Goal: Task Accomplishment & Management: Complete application form

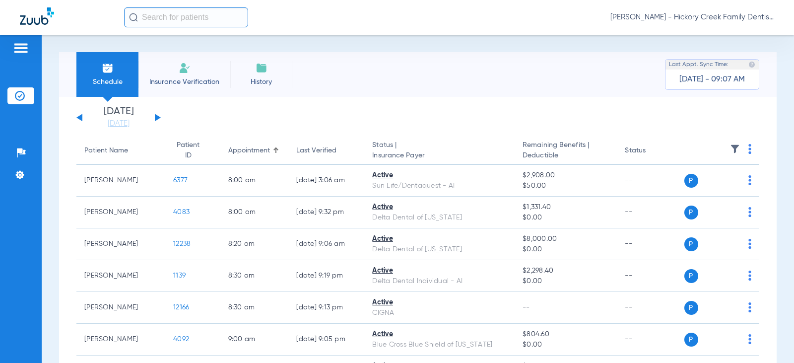
click at [205, 78] on span "Insurance Verification" at bounding box center [184, 82] width 77 height 10
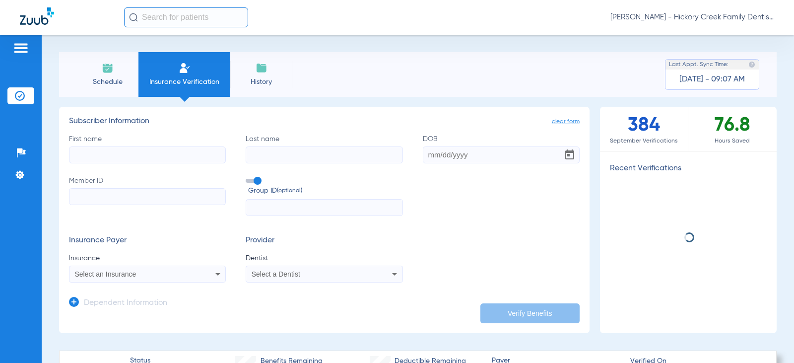
click at [180, 157] on input "First name" at bounding box center [147, 154] width 157 height 17
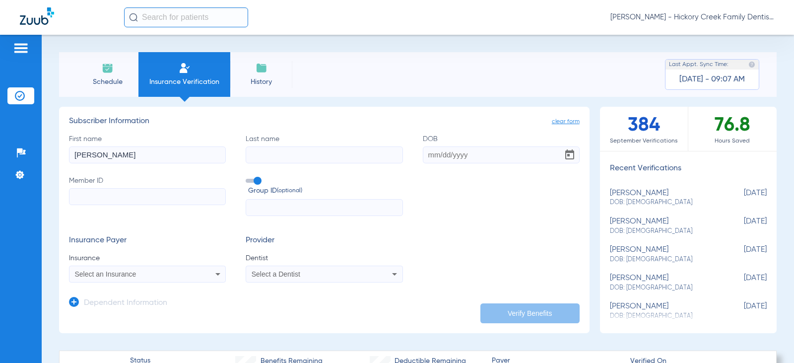
type input "[PERSON_NAME]"
type input "[DATE]"
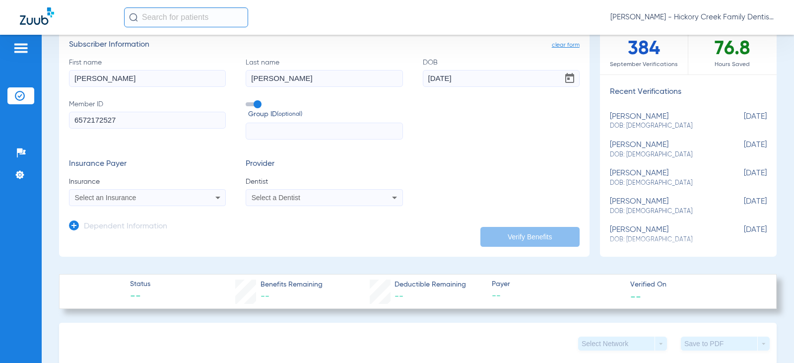
scroll to position [99, 0]
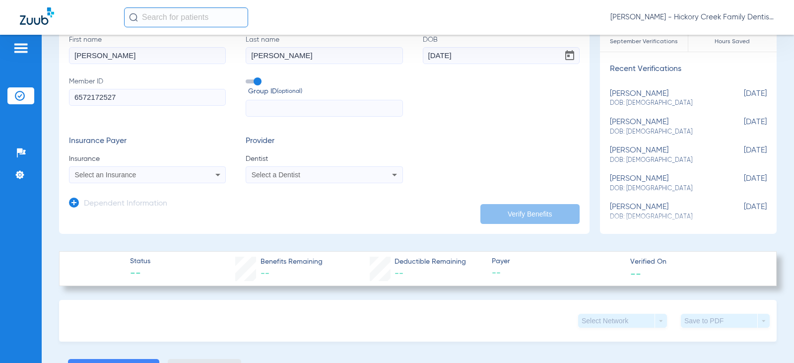
type input "6572172527"
click at [215, 175] on icon at bounding box center [217, 175] width 5 height 2
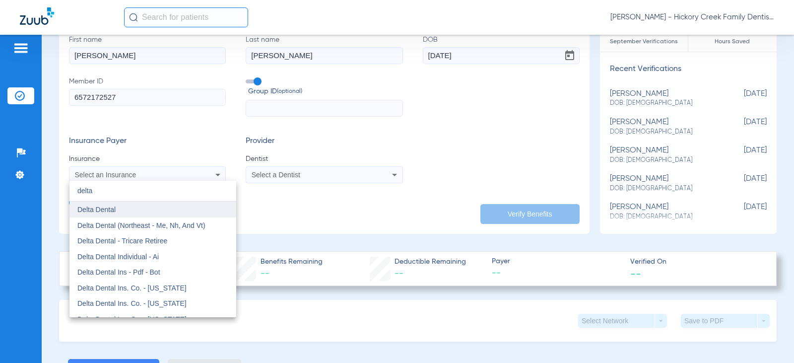
type input "delta"
click at [200, 207] on mat-option "Delta Dental" at bounding box center [152, 209] width 167 height 16
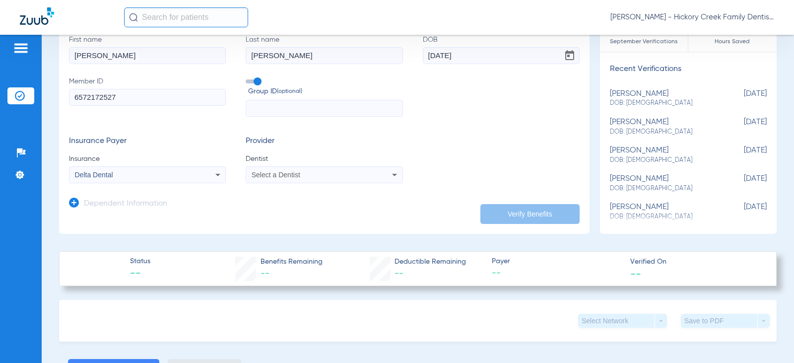
click at [327, 172] on div "Select a Dentist" at bounding box center [310, 174] width 117 height 7
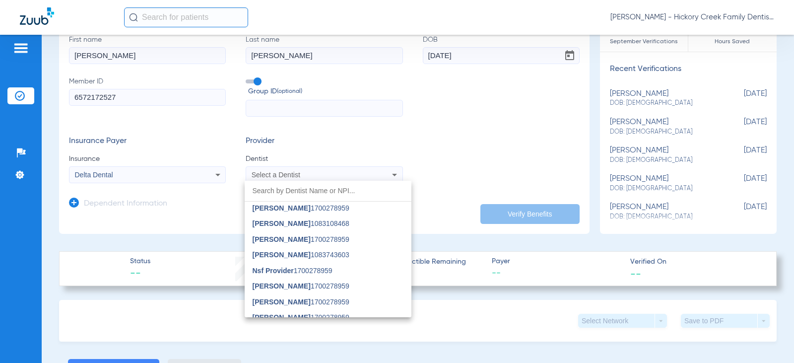
scroll to position [0, 0]
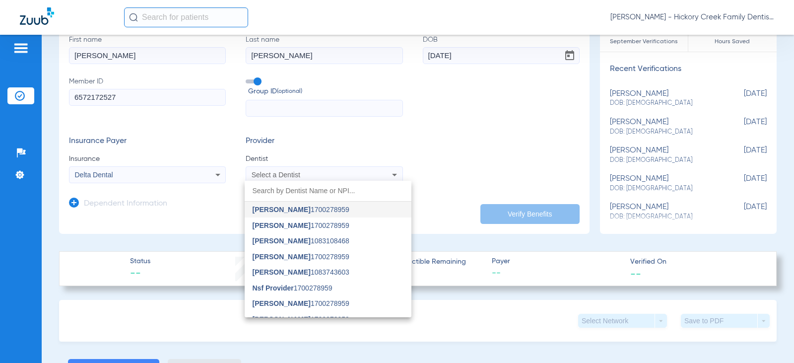
click at [287, 171] on div at bounding box center [397, 181] width 794 height 363
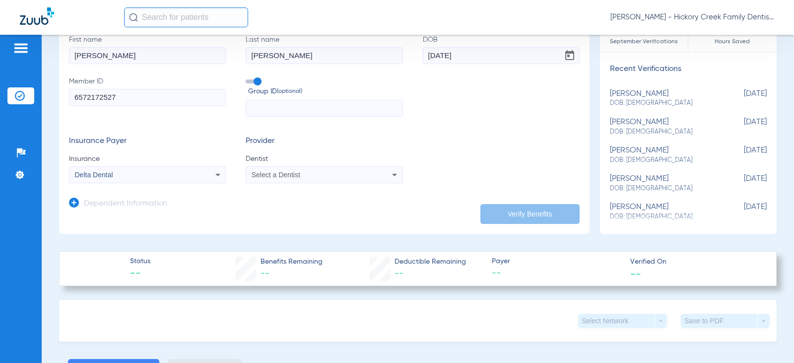
click at [287, 171] on div "Select a Dentist" at bounding box center [324, 175] width 156 height 12
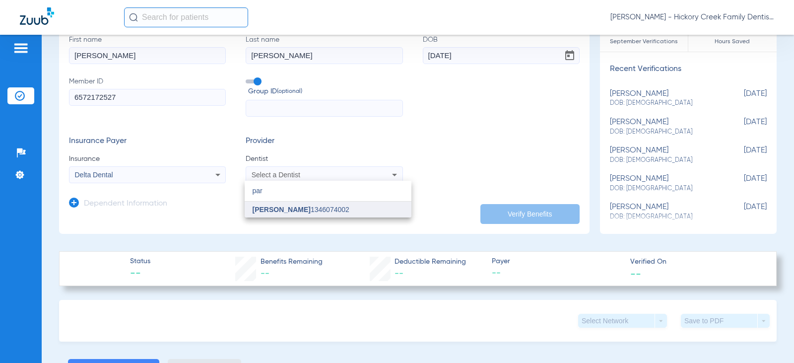
type input "par"
click at [329, 207] on span "Yun [PERSON_NAME] 1346074002" at bounding box center [301, 209] width 97 height 7
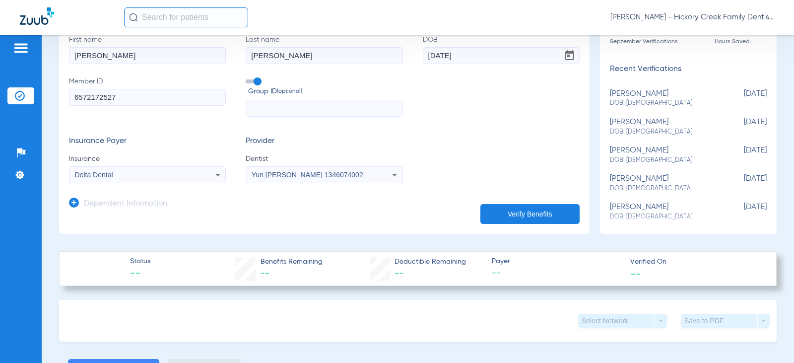
click at [530, 209] on button "Verify Benefits" at bounding box center [529, 214] width 99 height 20
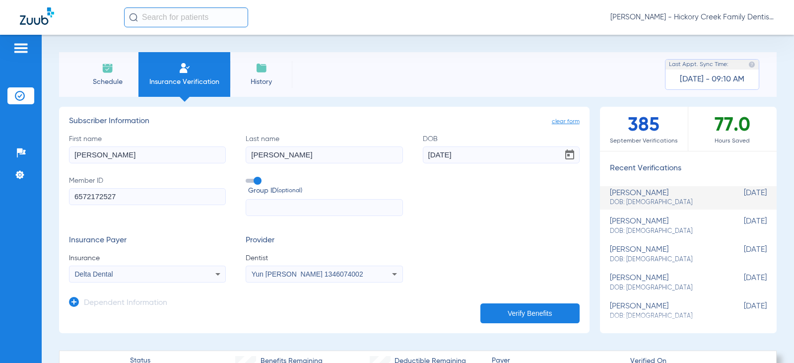
type input "0"
select select "page-width"
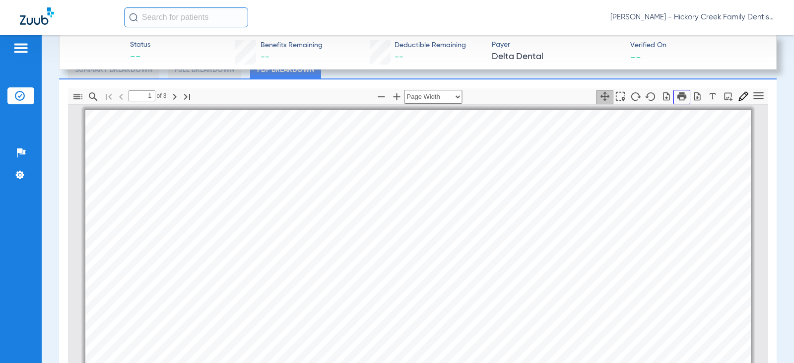
click at [676, 98] on icon "button" at bounding box center [681, 96] width 11 height 11
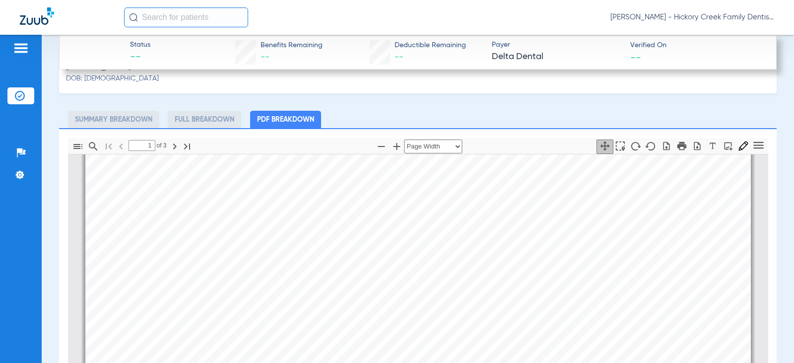
scroll to position [149, 0]
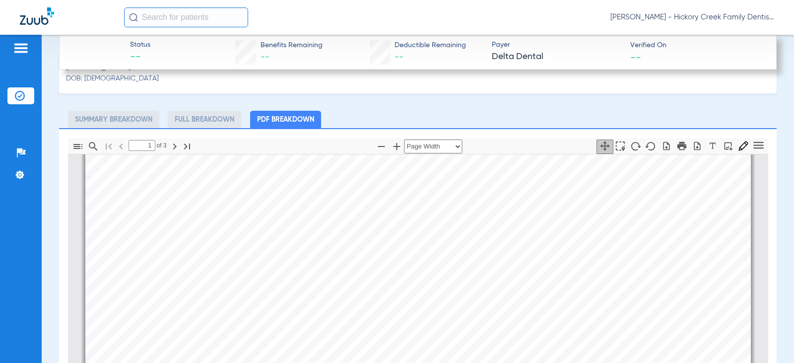
drag, startPoint x: 402, startPoint y: 226, endPoint x: 349, endPoint y: 215, distance: 53.7
click at [379, 219] on span "6572172527" at bounding box center [402, 222] width 46 height 8
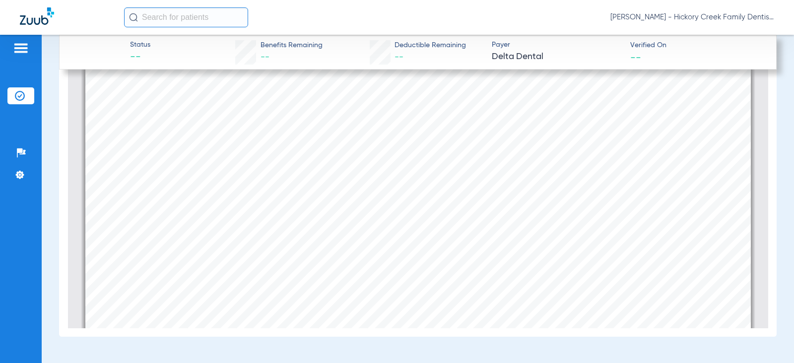
scroll to position [2495, 0]
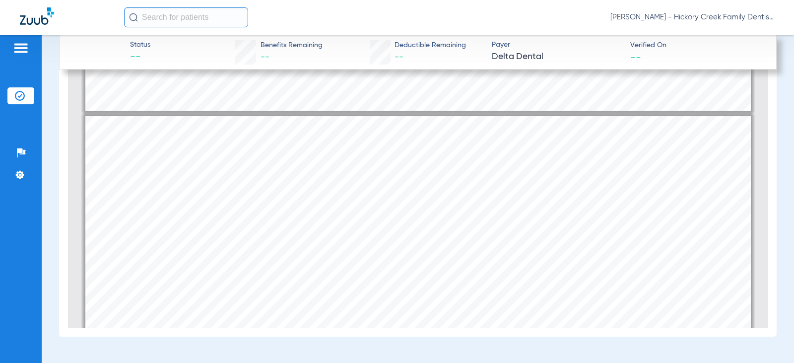
type input "2"
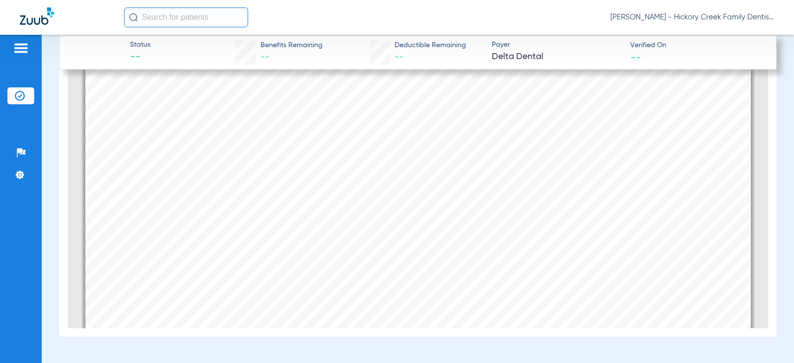
scroll to position [1403, 0]
click at [60, 156] on div "Thumbnails Document Outline Attachments Layers Current Outline Item 2 of ⁨3⁩ Au…" at bounding box center [418, 145] width 718 height 381
